Goal: Task Accomplishment & Management: Manage account settings

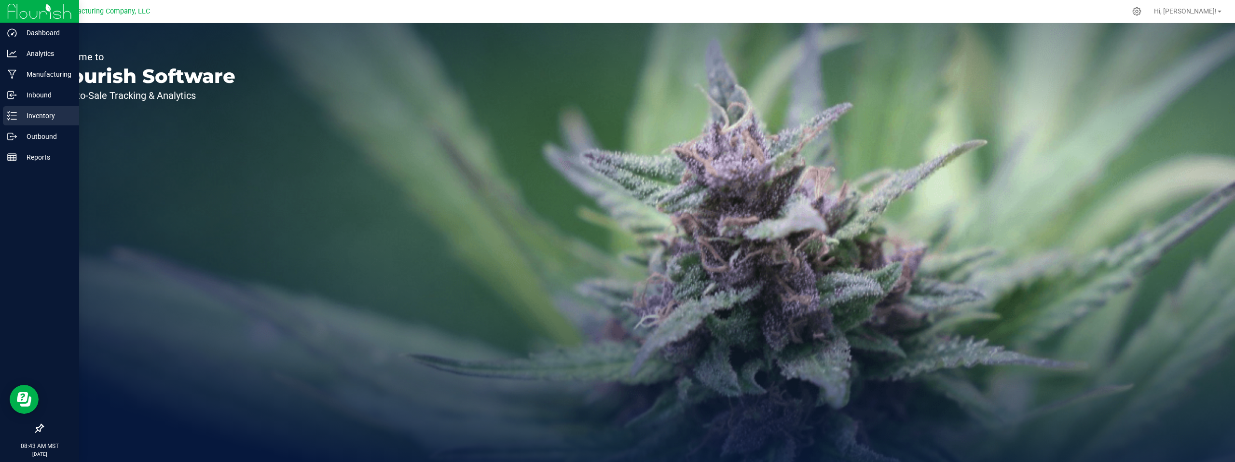
click at [43, 112] on p "Inventory" at bounding box center [46, 116] width 58 height 12
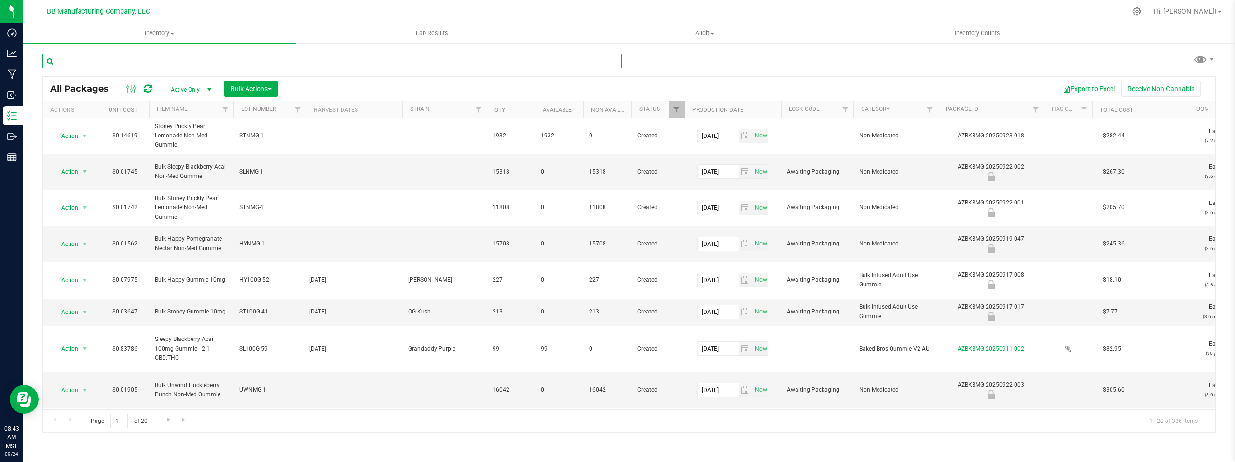
click at [82, 60] on input "text" at bounding box center [332, 61] width 580 height 14
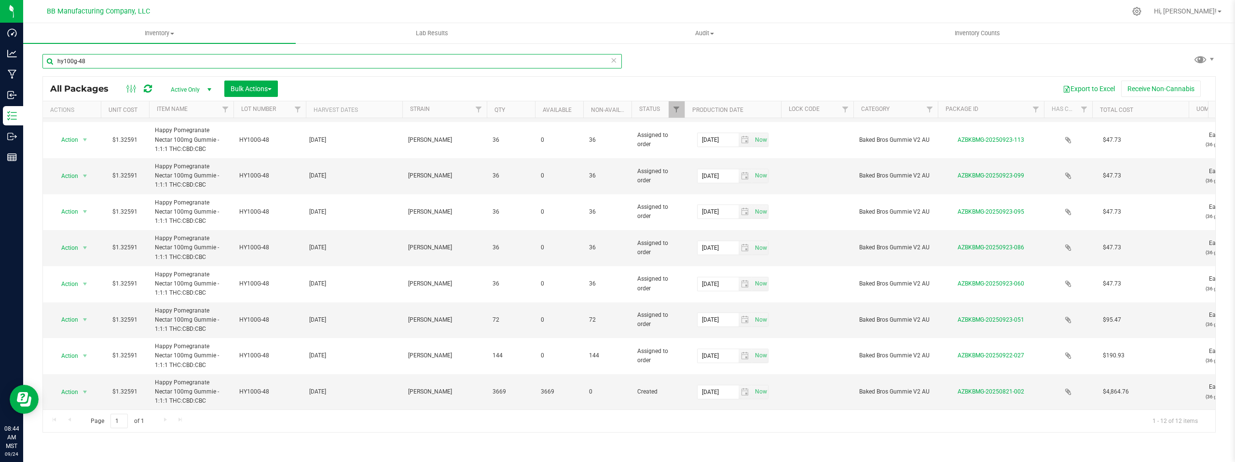
scroll to position [147, 0]
type input "hy100g-48"
click at [84, 388] on span "select" at bounding box center [85, 392] width 8 height 8
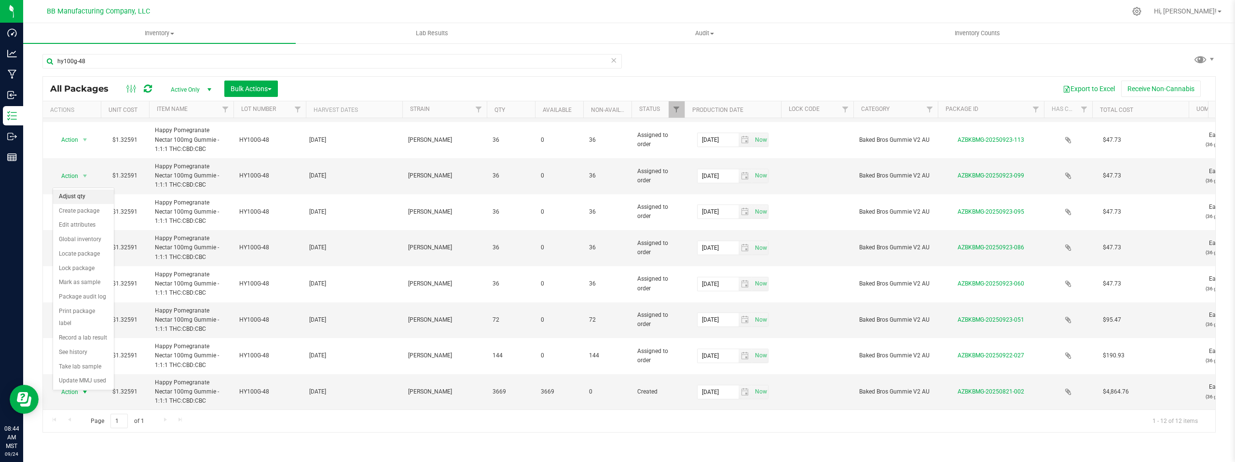
click at [80, 197] on li "Adjust qty" at bounding box center [83, 197] width 61 height 14
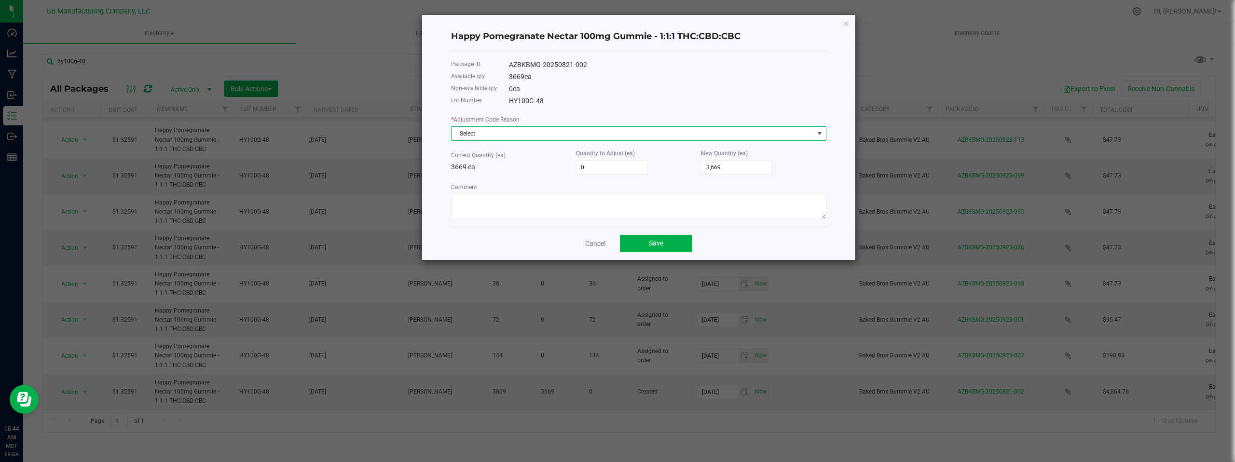
click at [820, 133] on span at bounding box center [820, 134] width 8 height 8
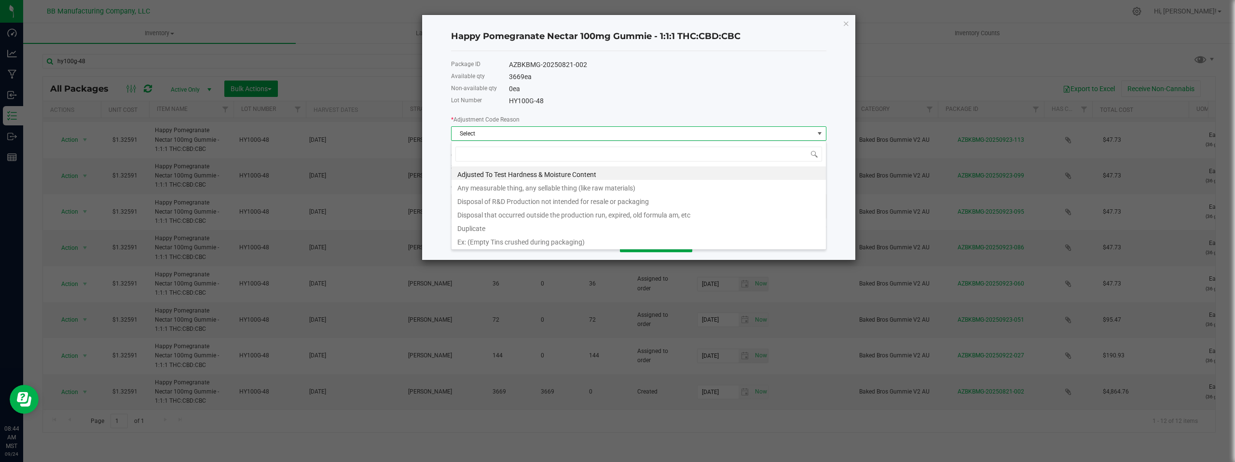
scroll to position [14, 375]
click at [503, 186] on li "Any measurable thing, any sellable thing (like raw materials)" at bounding box center [639, 187] width 374 height 14
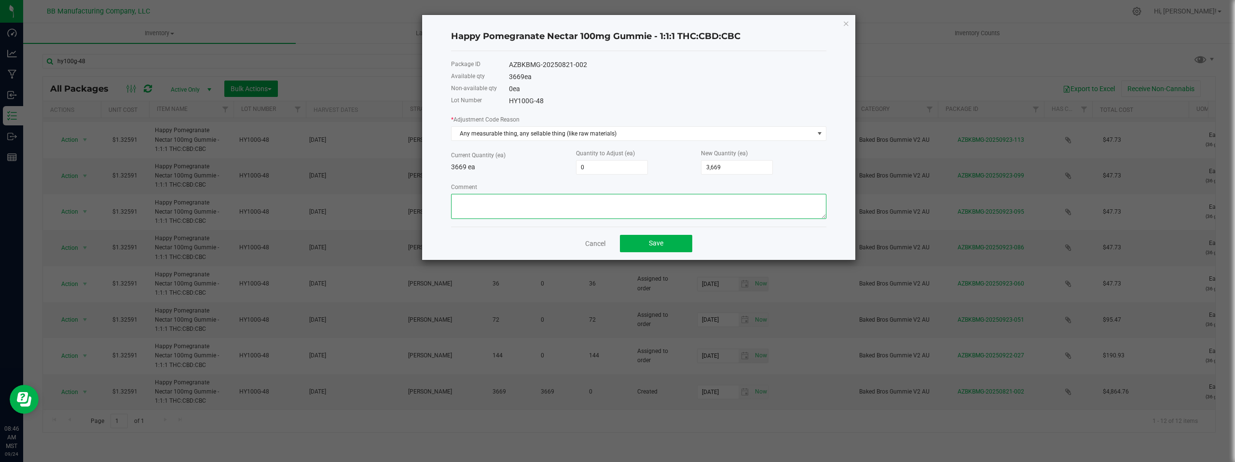
click at [477, 201] on textarea "Comment" at bounding box center [638, 206] width 375 height 25
paste textarea "Cost of Goods- Adjusting to reflect products that did not meet QC/QA Standards …"
click at [734, 202] on textarea "Comment" at bounding box center [638, 206] width 375 height 25
type textarea "Cost of Goods- Adjusting to reflect products that did not meet QC/QA Standards …"
click at [754, 243] on div "Cancel Save" at bounding box center [638, 243] width 375 height 33
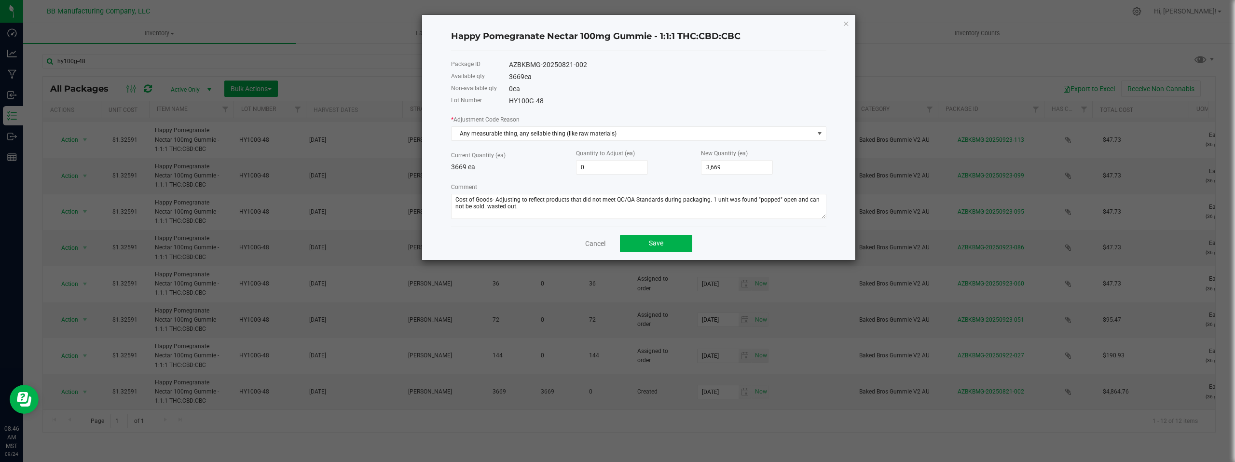
click at [671, 97] on div "HY100G-48" at bounding box center [668, 101] width 318 height 10
click at [629, 95] on div "Lot Number HY100G-48" at bounding box center [638, 101] width 375 height 12
type input "3669"
click at [735, 164] on input "3669" at bounding box center [737, 168] width 71 height 14
type input "-3,303"
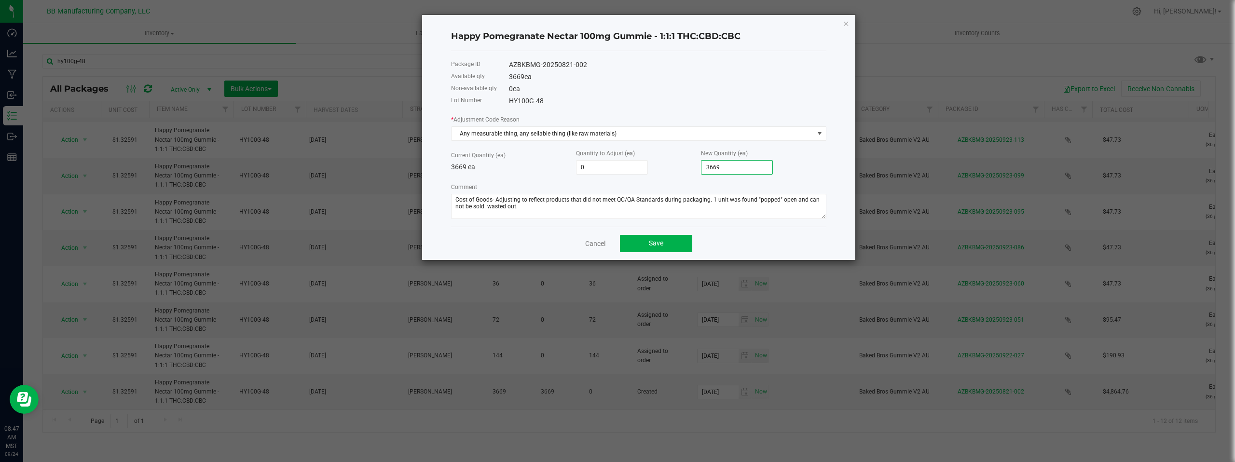
type input "366"
type input "-1"
type input "3,668"
click at [675, 92] on div "0 ea" at bounding box center [668, 89] width 318 height 10
click at [507, 179] on div "* Adjustment Code Reason Any measurable thing, any sellable thing (like raw mat…" at bounding box center [638, 166] width 375 height 105
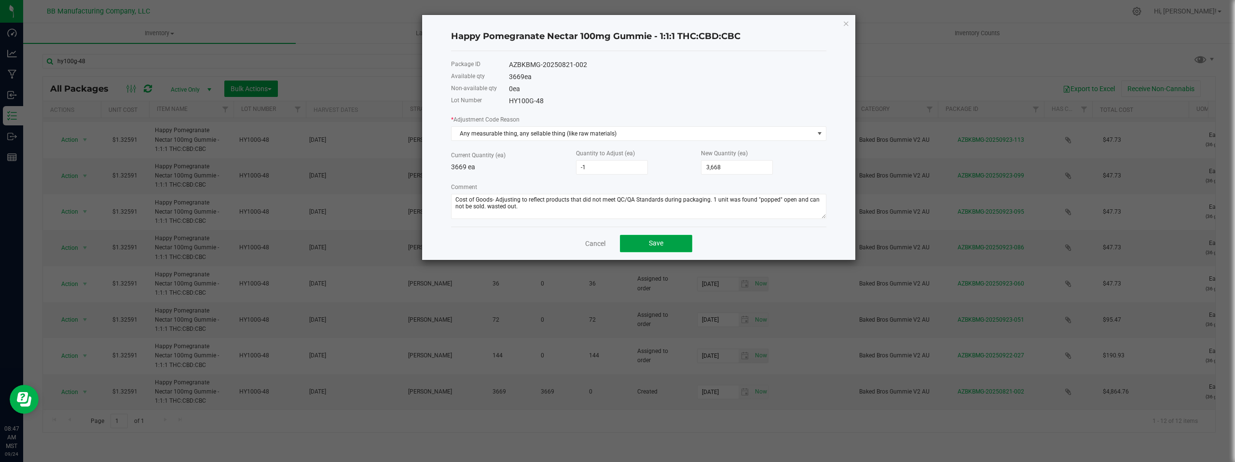
click at [654, 242] on span "Save" at bounding box center [656, 243] width 14 height 8
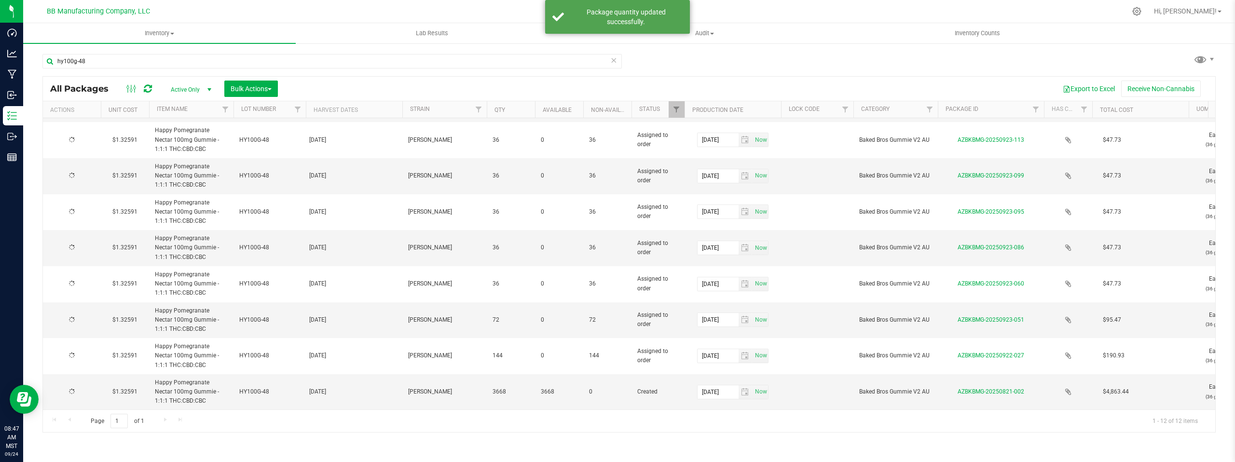
scroll to position [0, 0]
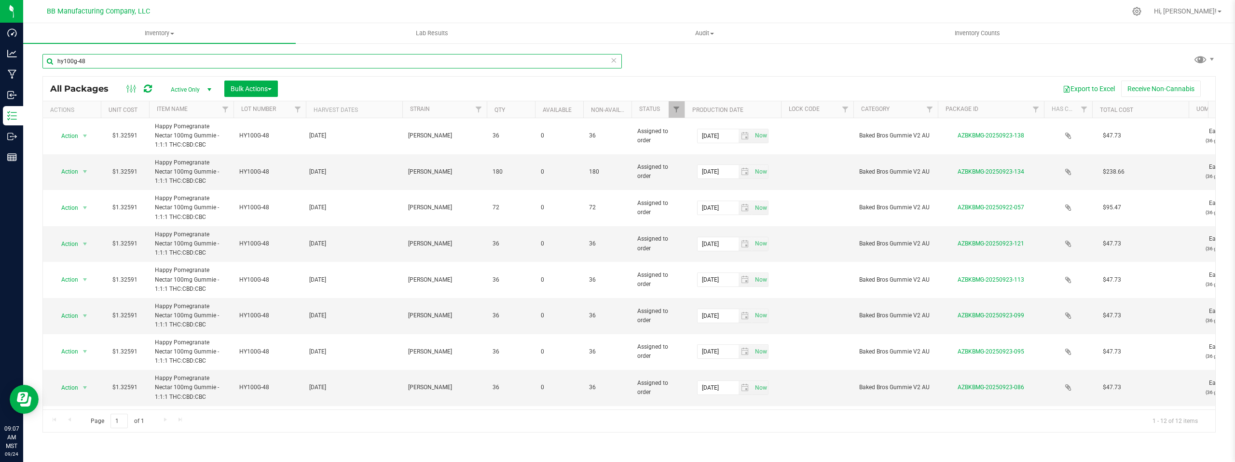
click at [102, 58] on input "hy100g-48" at bounding box center [332, 61] width 580 height 14
type input "hy100g-46"
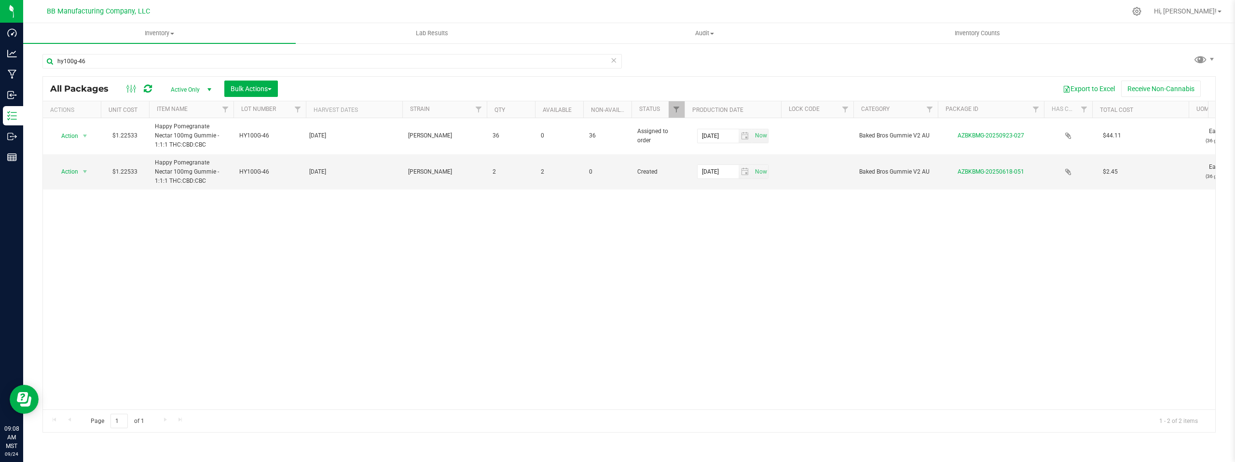
click at [300, 233] on div "Action Action Edit attributes Global inventory Locate package Package audit log…" at bounding box center [629, 263] width 1173 height 291
click at [310, 248] on div "Action Action Edit attributes Global inventory Locate package Package audit log…" at bounding box center [629, 263] width 1173 height 291
